Goal: Task Accomplishment & Management: Manage account settings

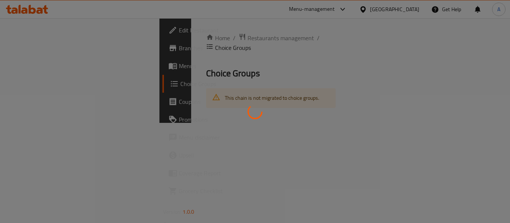
click at [415, 10] on div at bounding box center [255, 111] width 510 height 223
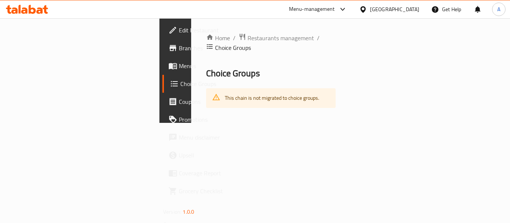
click at [411, 10] on div "[GEOGRAPHIC_DATA]" at bounding box center [394, 9] width 49 height 8
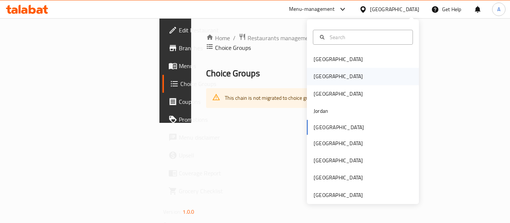
click at [322, 74] on div "[GEOGRAPHIC_DATA]" at bounding box center [337, 76] width 61 height 17
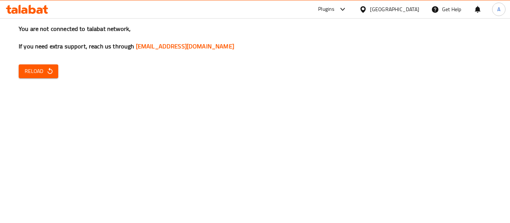
click at [38, 72] on span "Reload" at bounding box center [39, 71] width 28 height 9
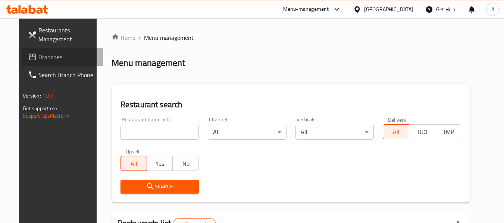
click at [46, 50] on link "Branches" at bounding box center [62, 57] width 81 height 18
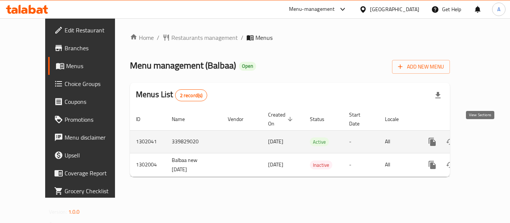
click at [481, 138] on icon "enhanced table" at bounding box center [485, 142] width 9 height 9
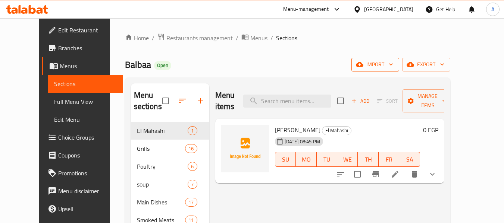
click at [393, 64] on span "import" at bounding box center [375, 64] width 36 height 9
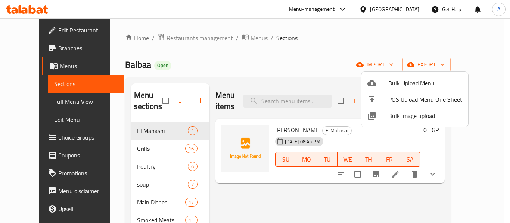
click at [457, 66] on div at bounding box center [255, 111] width 510 height 223
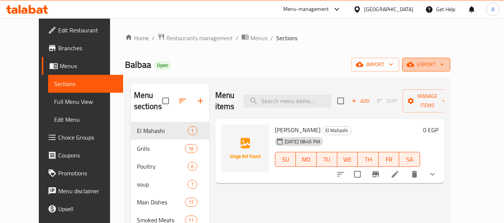
click at [444, 66] on span "export" at bounding box center [426, 64] width 36 height 9
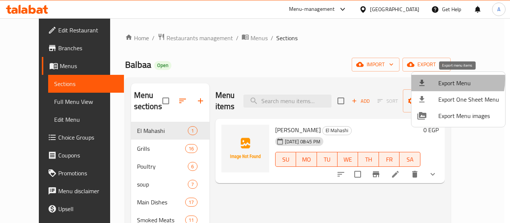
click at [441, 79] on span "Export Menu" at bounding box center [468, 83] width 61 height 9
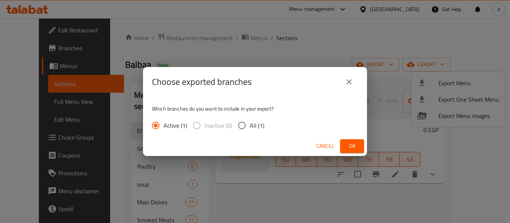
click at [249, 123] on label "All (1)" at bounding box center [249, 126] width 30 height 16
click at [249, 123] on input "All (1)" at bounding box center [242, 126] width 16 height 16
radio input "true"
click at [345, 147] on button "Ok" at bounding box center [352, 147] width 24 height 14
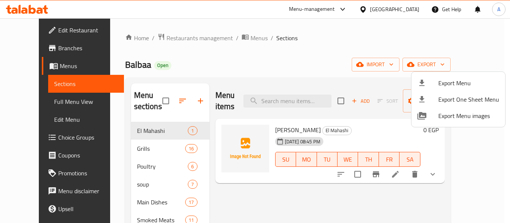
click at [430, 183] on div at bounding box center [255, 111] width 510 height 223
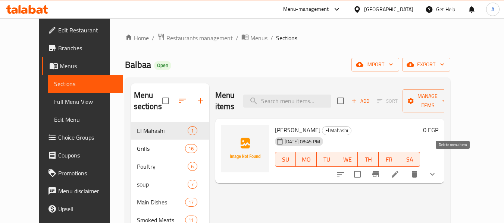
click at [419, 170] on icon "delete" at bounding box center [414, 174] width 9 height 9
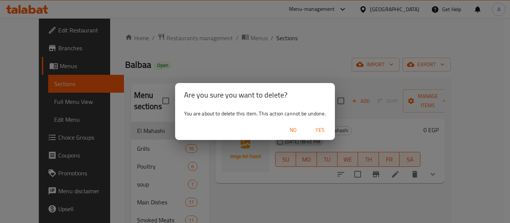
click at [289, 125] on button "No" at bounding box center [293, 130] width 24 height 14
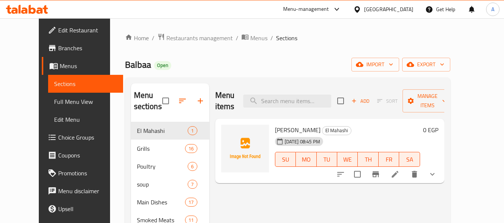
click at [399, 170] on icon at bounding box center [395, 174] width 9 height 9
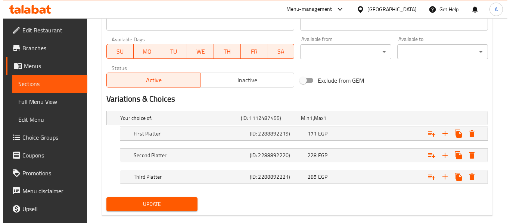
scroll to position [342, 0]
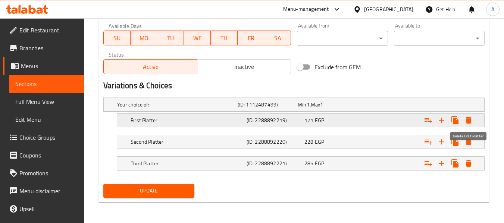
click at [463, 120] on button "Expand" at bounding box center [468, 120] width 13 height 13
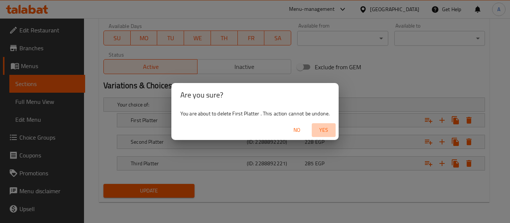
click at [326, 131] on span "Yes" at bounding box center [323, 130] width 18 height 9
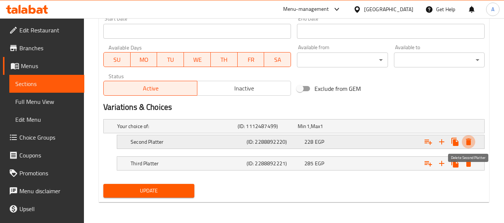
click at [471, 142] on icon "Expand" at bounding box center [468, 142] width 9 height 9
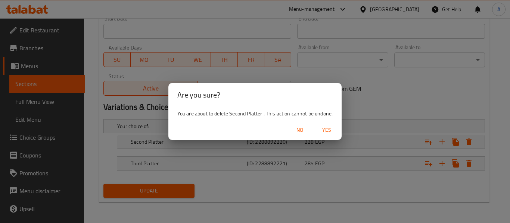
click at [328, 127] on span "Yes" at bounding box center [326, 130] width 18 height 9
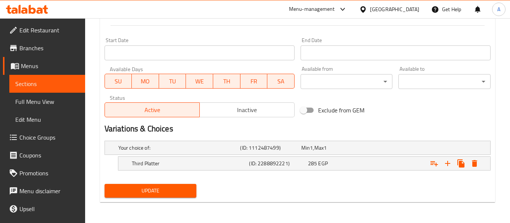
scroll to position [299, 0]
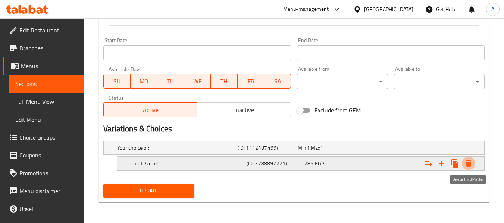
click at [470, 159] on button "Expand" at bounding box center [468, 163] width 13 height 13
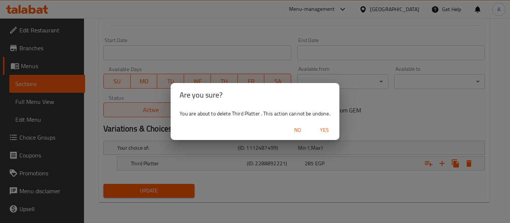
click at [320, 128] on span "Yes" at bounding box center [324, 130] width 18 height 9
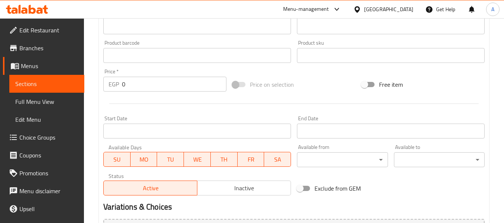
scroll to position [147, 0]
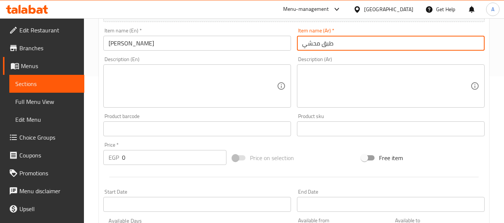
click at [353, 44] on input "طبق محشي" at bounding box center [391, 43] width 188 height 15
paste input "150ج"
type input "طبق 150ج"
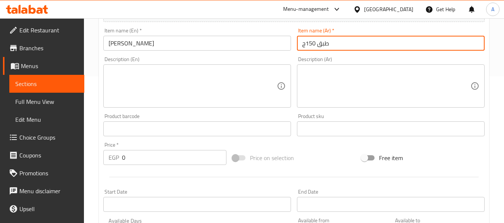
click at [188, 51] on div "Item name (En)   * Mahshi Platter Item name (En) *" at bounding box center [197, 39] width 194 height 29
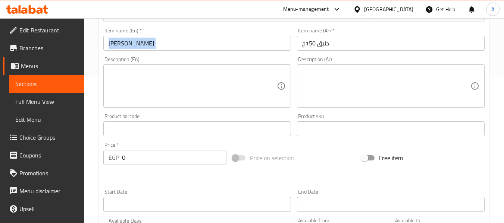
click at [188, 51] on div "Item name (En)   * Mahshi Platter Item name (En) *" at bounding box center [197, 39] width 194 height 29
click at [192, 45] on input "Mahshi Platter" at bounding box center [197, 43] width 188 height 15
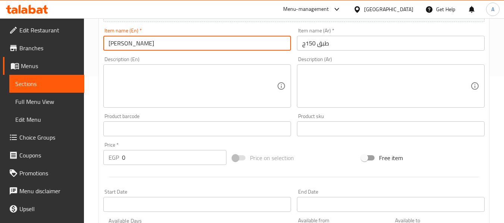
click at [192, 45] on input "Mahshi Platter" at bounding box center [197, 43] width 188 height 15
click at [119, 43] on input "Mahshi Platter" at bounding box center [197, 43] width 188 height 15
click at [124, 47] on input "150 ُEG Platter" at bounding box center [197, 43] width 188 height 15
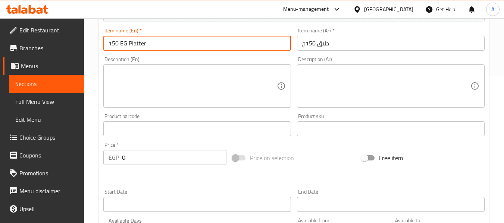
click at [173, 44] on input "150 EG Platter" at bounding box center [197, 43] width 188 height 15
type input "150 EG Platter"
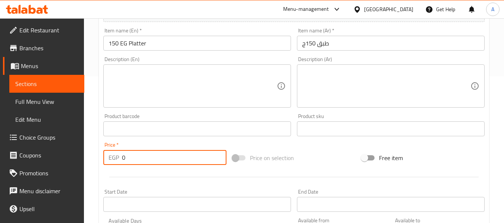
drag, startPoint x: 16, startPoint y: 133, endPoint x: 12, endPoint y: 131, distance: 4.5
click at [12, 131] on div "Edit Restaurant Branches Menus Sections Full Menu View Edit Menu Choice Groups …" at bounding box center [252, 125] width 504 height 509
paste input "171"
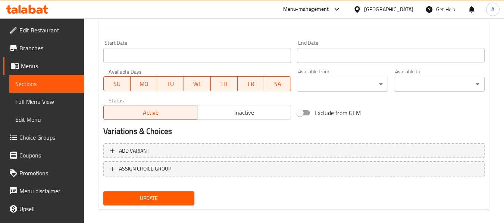
scroll to position [184, 0]
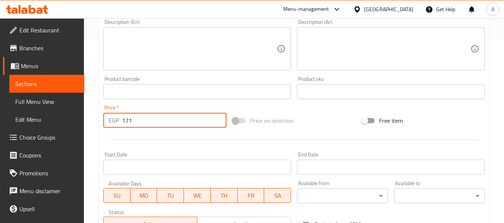
type input "171"
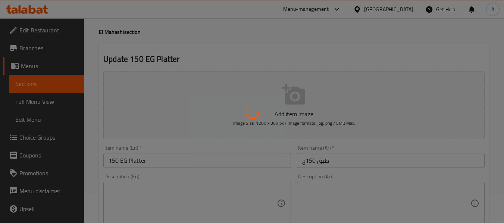
scroll to position [0, 0]
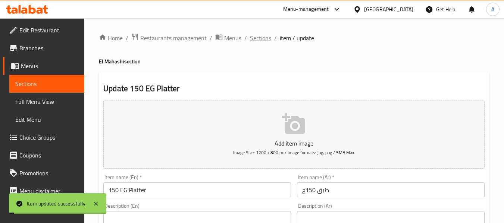
click at [257, 35] on span "Sections" at bounding box center [260, 38] width 21 height 9
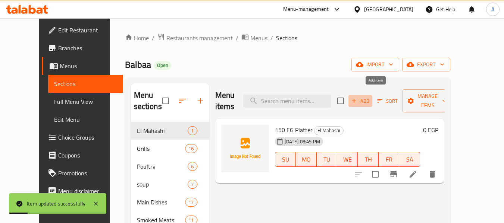
click at [370, 97] on span "Add" at bounding box center [360, 101] width 20 height 9
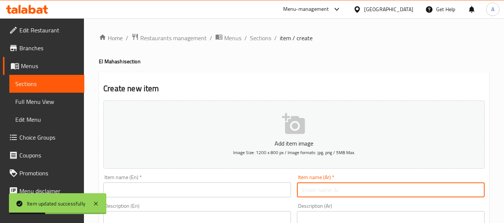
click at [325, 186] on input "text" at bounding box center [391, 190] width 188 height 15
paste input "طبق 200ج"
type input "طبق 200ج"
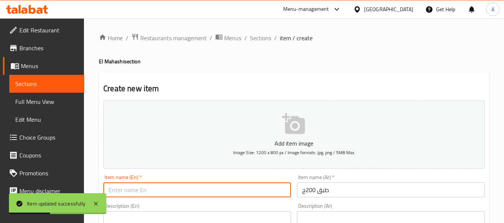
click at [241, 189] on input "text" at bounding box center [197, 190] width 188 height 15
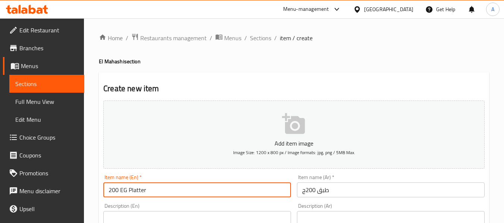
type input "200 EG Platter"
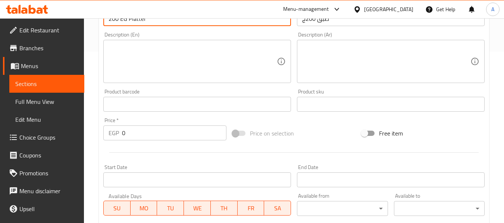
scroll to position [261, 0]
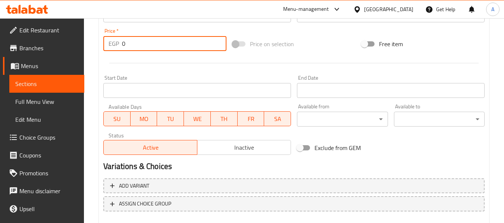
drag, startPoint x: 141, startPoint y: 46, endPoint x: 19, endPoint y: 34, distance: 122.5
click at [19, 34] on div "Edit Restaurant Branches Menus Sections Full Menu View Edit Menu Choice Groups …" at bounding box center [252, 11] width 504 height 509
paste input "228"
type input "228"
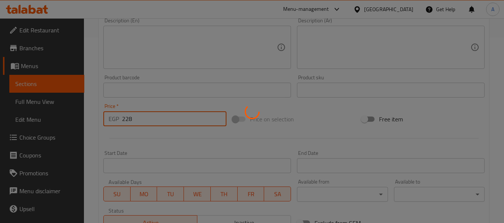
type input "0"
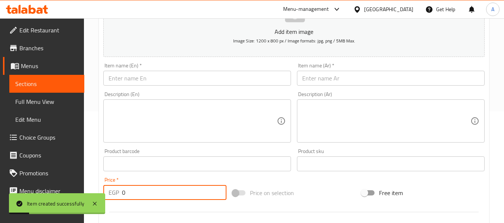
click at [312, 78] on input "text" at bounding box center [391, 78] width 188 height 15
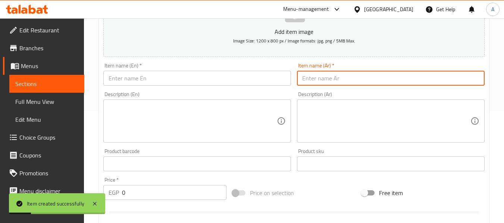
paste input "طبق 250ج"
type input "طبق 250ج"
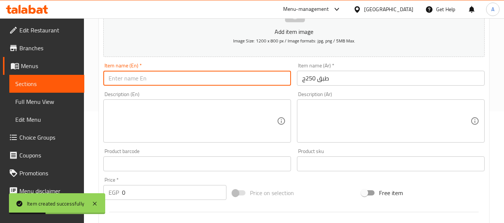
click at [143, 72] on input "text" at bounding box center [197, 78] width 188 height 15
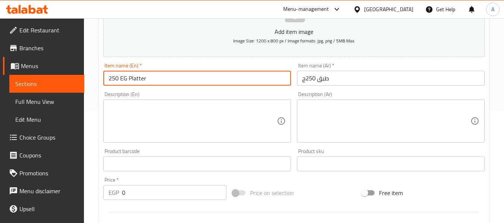
type input "250 EG Platter"
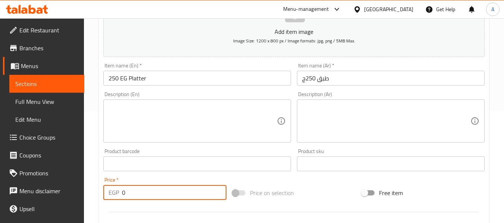
drag, startPoint x: 134, startPoint y: 191, endPoint x: 44, endPoint y: 183, distance: 89.9
click at [44, 183] on div "Edit Restaurant Branches Menus Sections Full Menu View Edit Menu Choice Groups …" at bounding box center [252, 160] width 504 height 509
paste input "285"
type input "285"
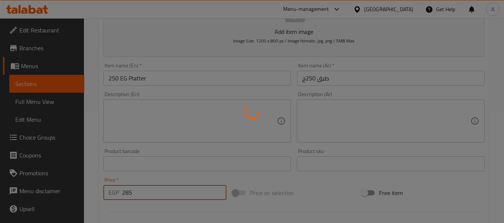
type input "0"
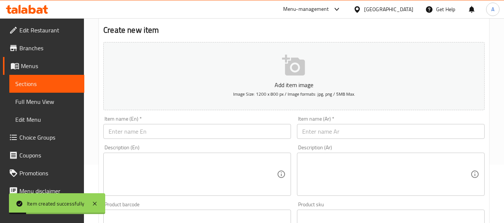
scroll to position [0, 0]
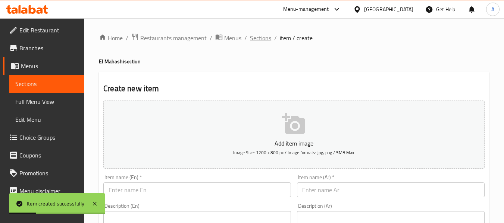
click at [264, 38] on span "Sections" at bounding box center [260, 38] width 21 height 9
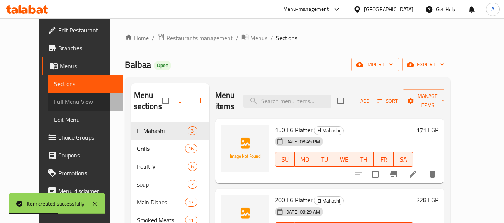
click at [60, 100] on span "Full Menu View" at bounding box center [85, 101] width 63 height 9
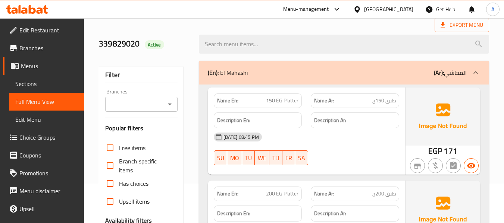
scroll to position [112, 0]
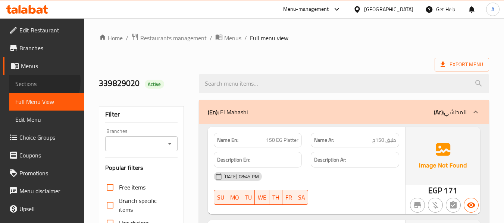
click at [37, 81] on span "Sections" at bounding box center [46, 83] width 63 height 9
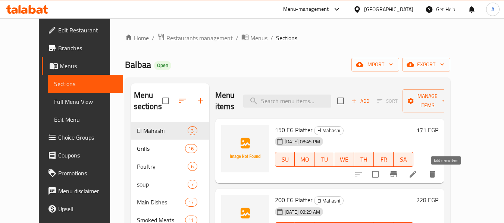
click at [417, 176] on icon at bounding box center [412, 174] width 9 height 9
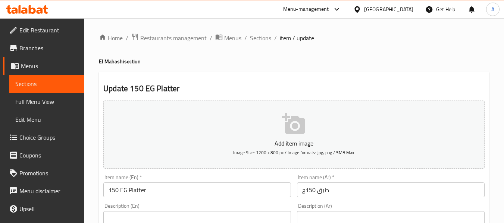
click at [125, 188] on input "150 EG Platter" at bounding box center [197, 190] width 188 height 15
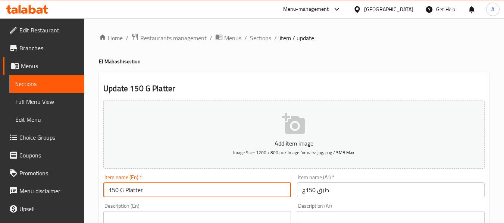
click at [213, 194] on input "150 G Platter" at bounding box center [197, 190] width 188 height 15
type input "150 G Platter"
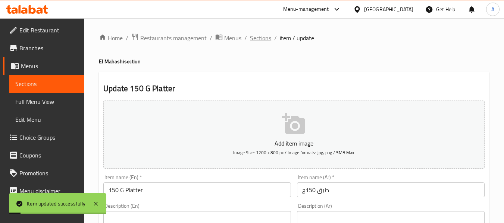
click at [259, 35] on span "Sections" at bounding box center [260, 38] width 21 height 9
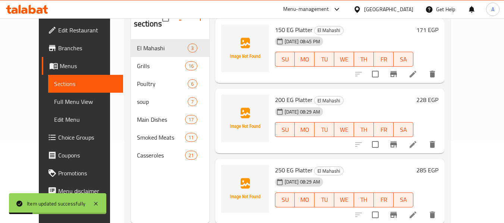
scroll to position [104, 0]
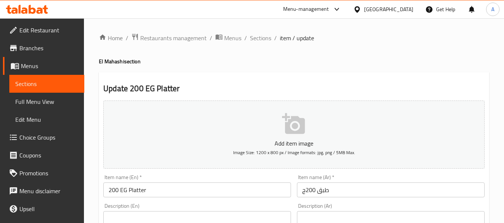
click at [124, 191] on input "200 EG Platter" at bounding box center [197, 190] width 188 height 15
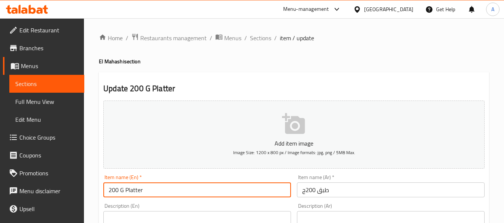
click at [148, 191] on input "200 G Platter" at bounding box center [197, 190] width 188 height 15
type input "200 G Platter"
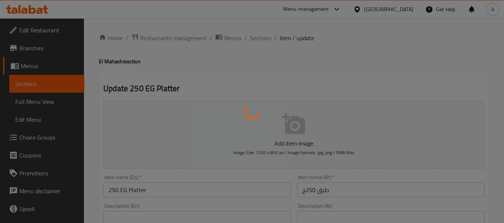
click at [146, 194] on div at bounding box center [252, 111] width 504 height 223
click at [127, 192] on div at bounding box center [252, 111] width 504 height 223
click at [123, 190] on div at bounding box center [252, 111] width 504 height 223
click at [126, 190] on div at bounding box center [252, 111] width 504 height 223
click at [118, 190] on div at bounding box center [252, 111] width 504 height 223
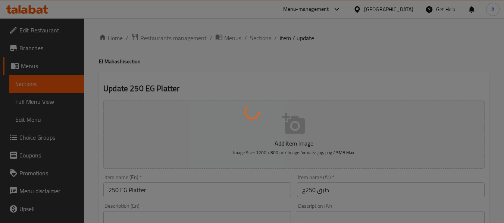
click at [121, 189] on div at bounding box center [252, 111] width 504 height 223
click at [136, 188] on div at bounding box center [252, 111] width 504 height 223
click at [137, 188] on div at bounding box center [252, 111] width 504 height 223
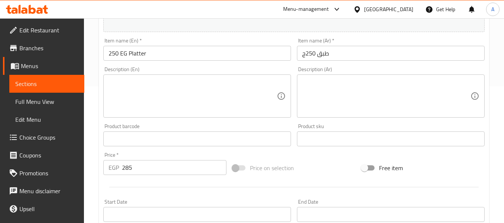
scroll to position [75, 0]
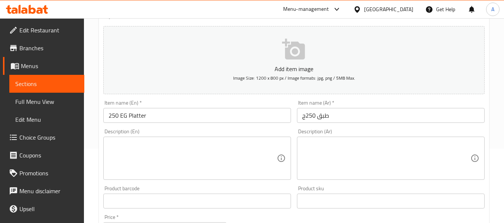
click at [123, 116] on input "250 EG Platter" at bounding box center [197, 115] width 188 height 15
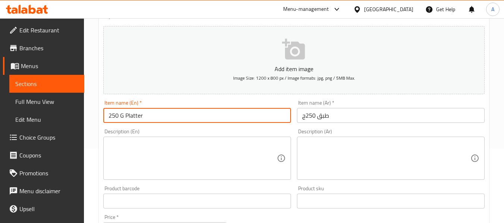
click at [141, 116] on input "250 G Platter" at bounding box center [197, 115] width 188 height 15
type input "250 G Platter"
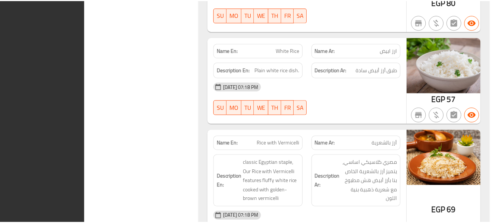
scroll to position [9964, 0]
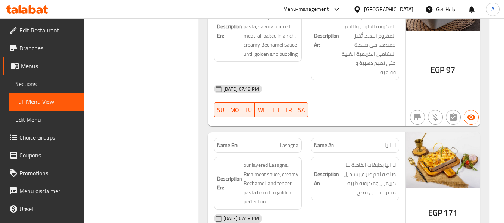
drag, startPoint x: 40, startPoint y: 85, endPoint x: 75, endPoint y: 85, distance: 35.1
click at [40, 85] on span "Sections" at bounding box center [46, 83] width 63 height 9
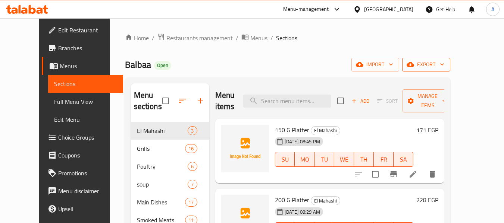
click at [444, 63] on span "export" at bounding box center [426, 64] width 36 height 9
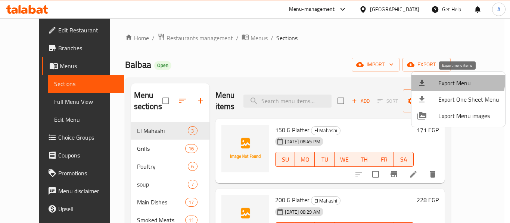
click at [446, 80] on span "Export Menu" at bounding box center [468, 83] width 61 height 9
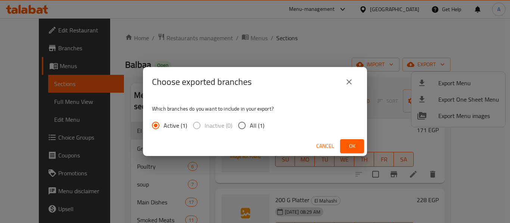
click at [248, 122] on input "All (1)" at bounding box center [242, 126] width 16 height 16
radio input "true"
click at [358, 147] on button "Ok" at bounding box center [352, 147] width 24 height 14
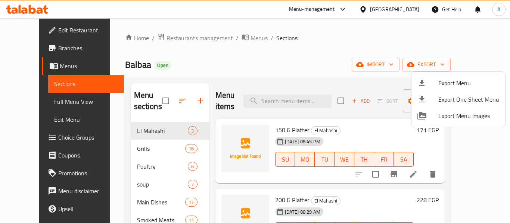
click at [166, 40] on div at bounding box center [255, 111] width 510 height 223
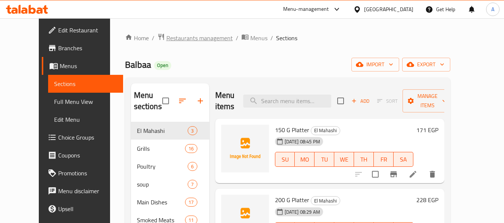
click at [171, 40] on span "Restaurants management" at bounding box center [199, 38] width 66 height 9
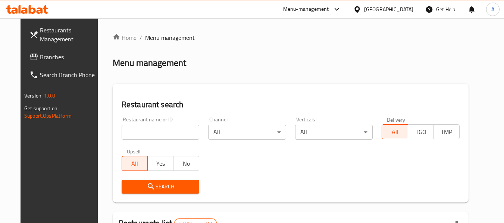
click at [122, 122] on div "Restaurant name or ID Restaurant name or ID" at bounding box center [161, 128] width 78 height 23
drag, startPoint x: 123, startPoint y: 124, endPoint x: 128, endPoint y: 132, distance: 8.7
click at [125, 129] on div "Restaurant name or ID Restaurant name or ID" at bounding box center [161, 128] width 78 height 23
click at [128, 132] on input "search" at bounding box center [161, 132] width 78 height 15
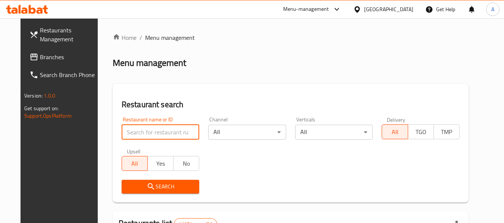
paste input "686124"
type input "686124"
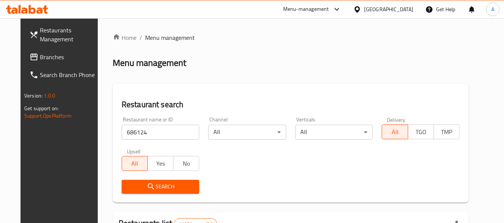
click at [153, 186] on span "Search" at bounding box center [161, 186] width 66 height 9
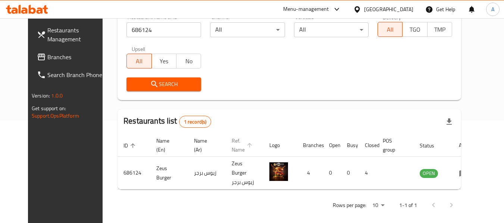
scroll to position [103, 0]
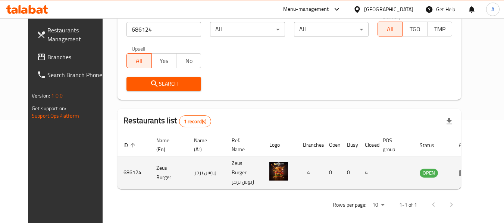
click at [150, 170] on td "Zeus Burger" at bounding box center [169, 173] width 38 height 33
copy td "Zeus Burger"
click at [466, 172] on icon "enhanced table" at bounding box center [465, 173] width 3 height 3
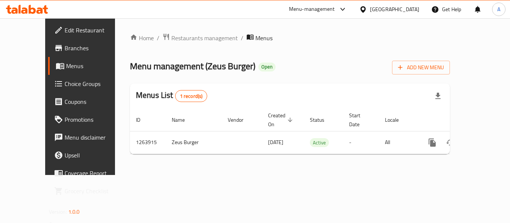
click at [65, 46] on span "Branches" at bounding box center [95, 48] width 60 height 9
